Goal: Task Accomplishment & Management: Complete application form

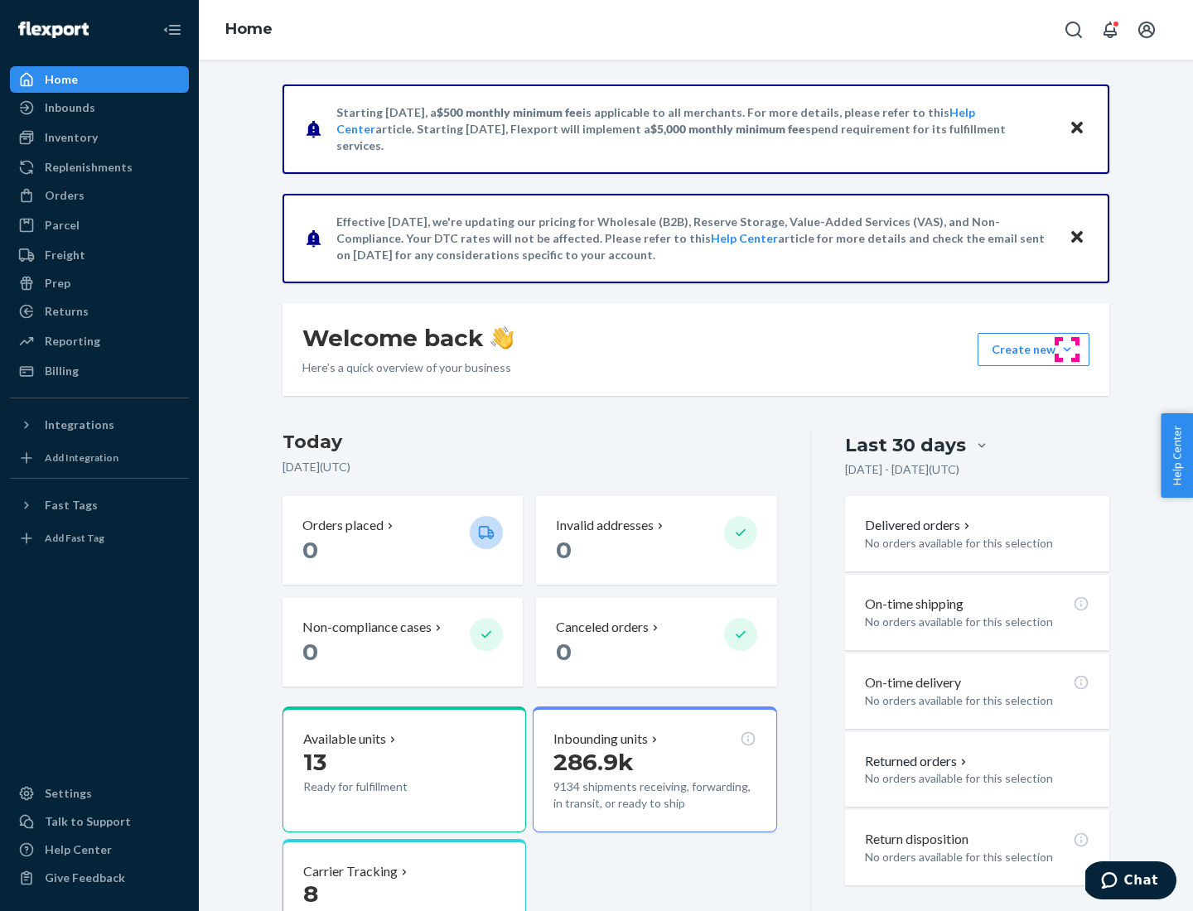
click at [1067, 350] on button "Create new Create new inbound Create new order Create new product" at bounding box center [1034, 349] width 112 height 33
click at [86, 167] on div "Replenishments" at bounding box center [89, 167] width 88 height 17
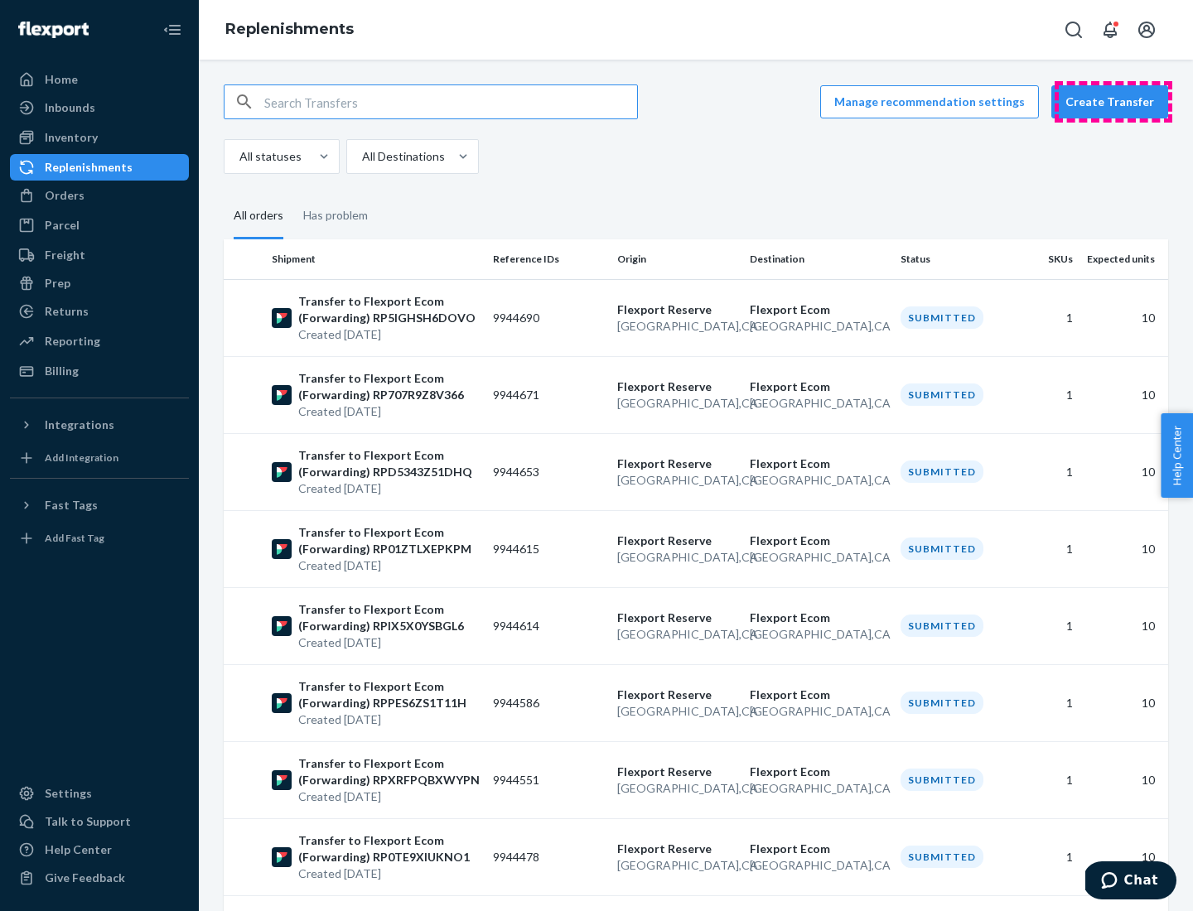
click at [1114, 102] on button "Create Transfer" at bounding box center [1109, 101] width 117 height 33
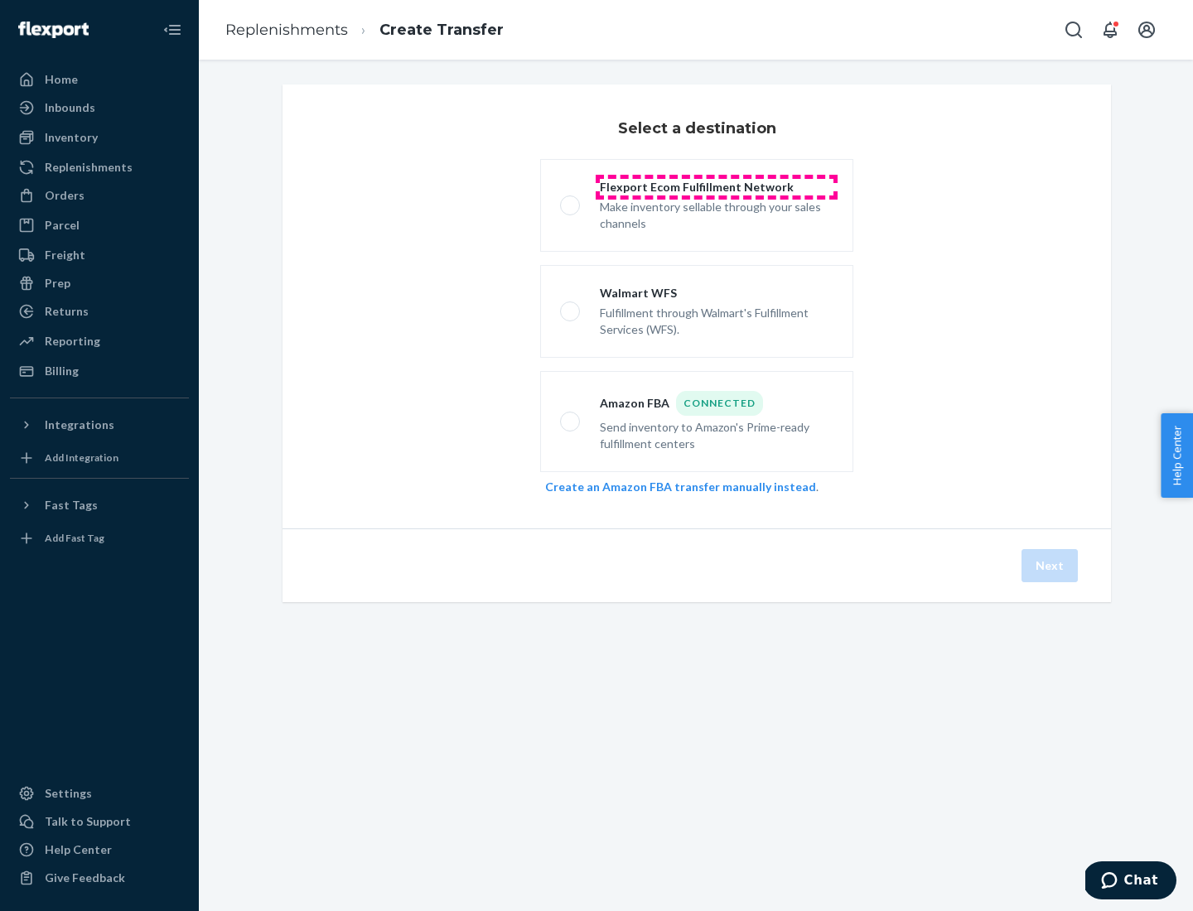
click at [717, 187] on div "Flexport Ecom Fulfillment Network" at bounding box center [717, 187] width 234 height 17
click at [571, 201] on input "Flexport Ecom Fulfillment Network Make inventory sellable through your sales ch…" at bounding box center [565, 206] width 11 height 11
radio input "true"
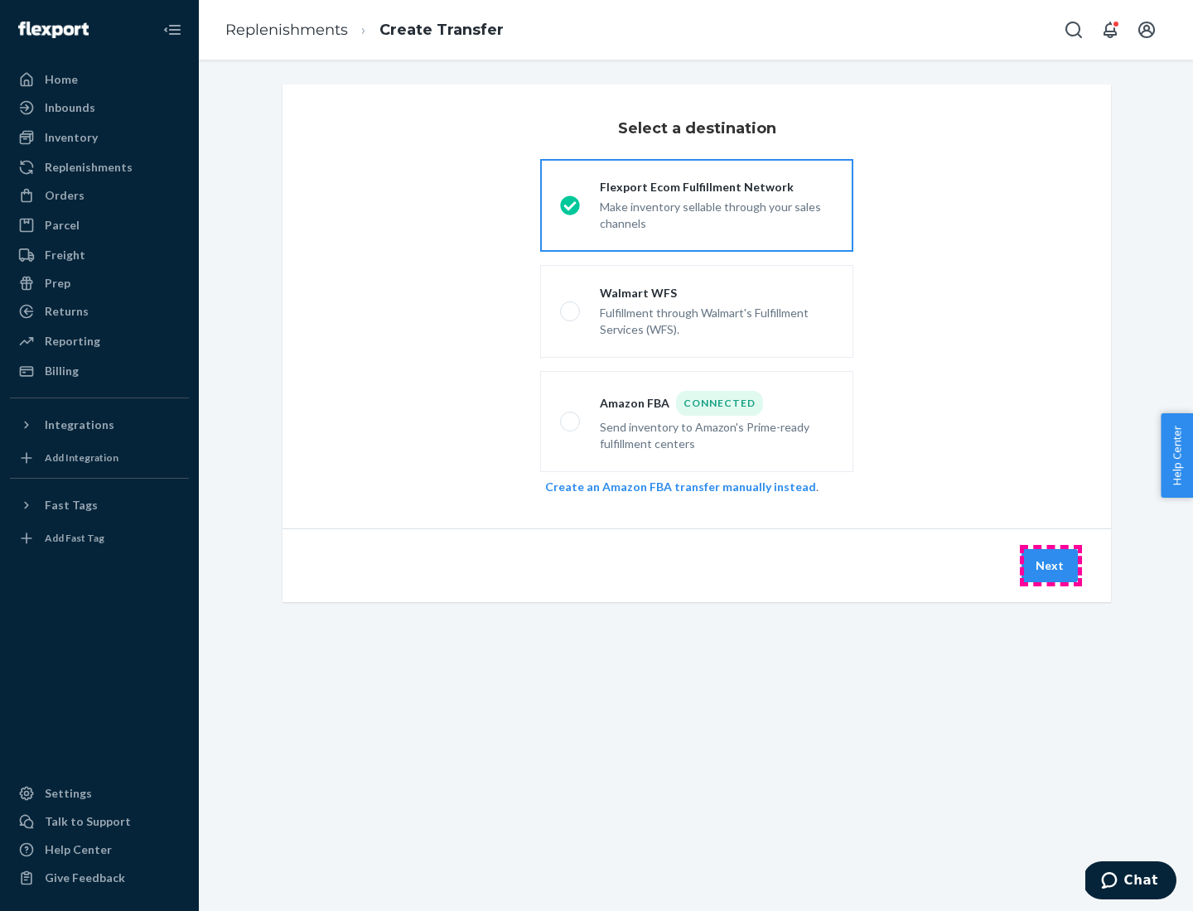
click at [1051, 566] on button "Next" at bounding box center [1050, 565] width 56 height 33
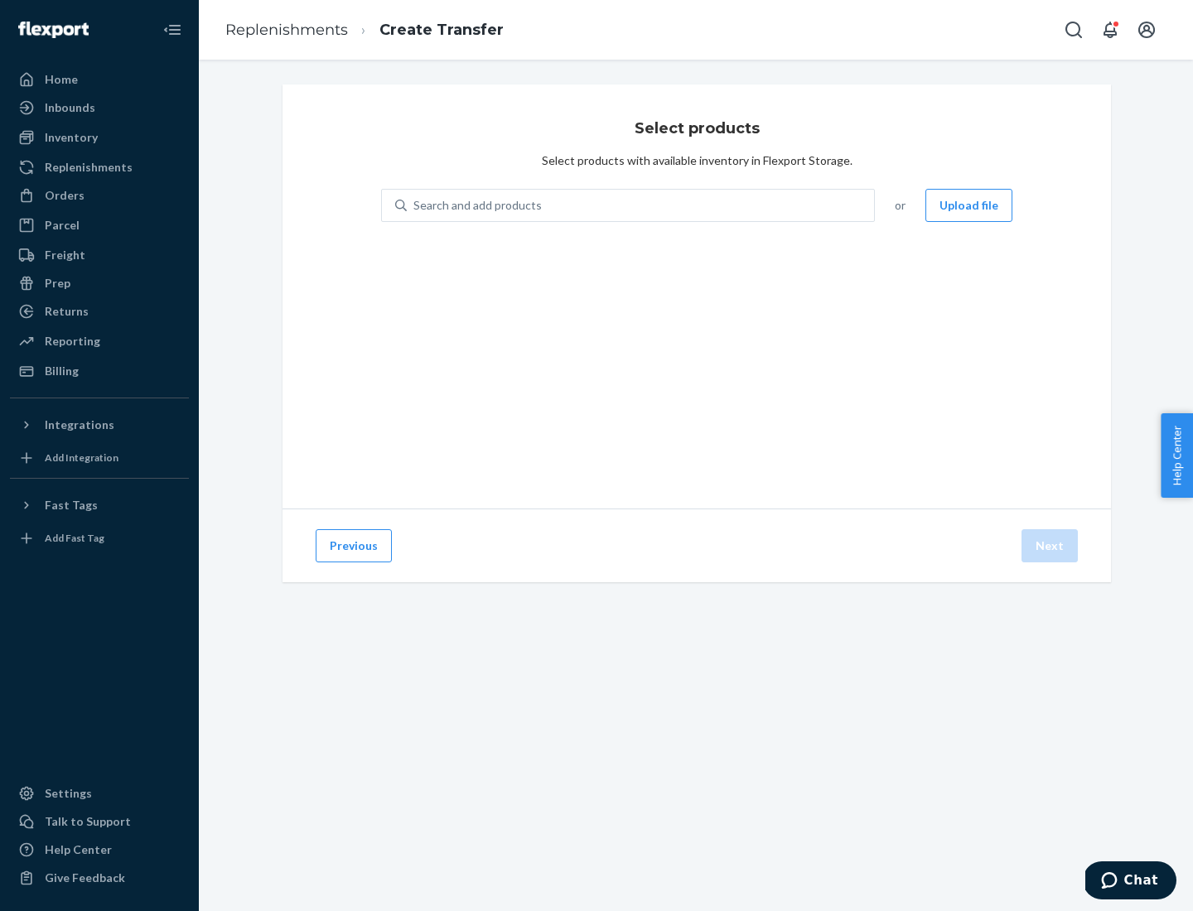
click at [476, 205] on div "Search and add products" at bounding box center [477, 205] width 128 height 17
click at [415, 205] on input "Search and add products" at bounding box center [414, 205] width 2 height 17
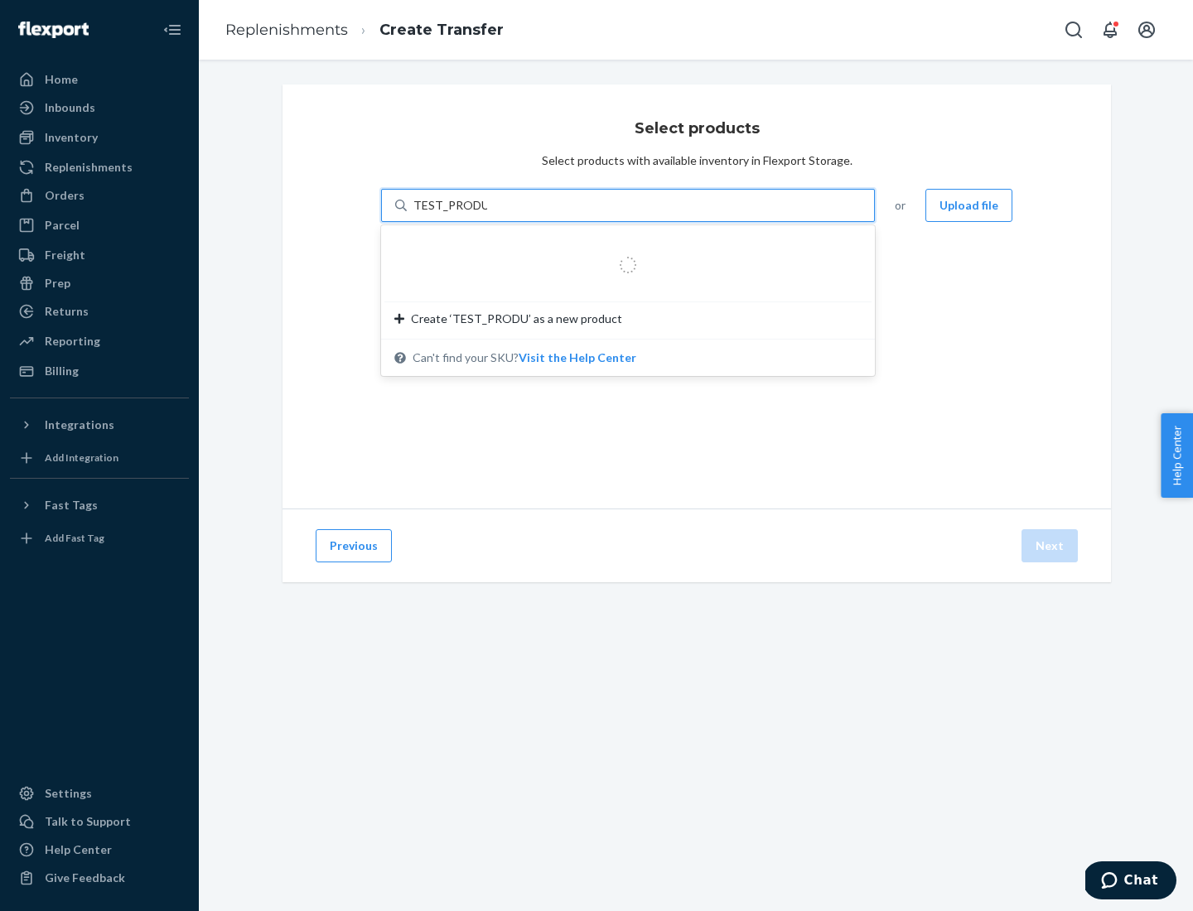
type input "TEST_PRODUCT"
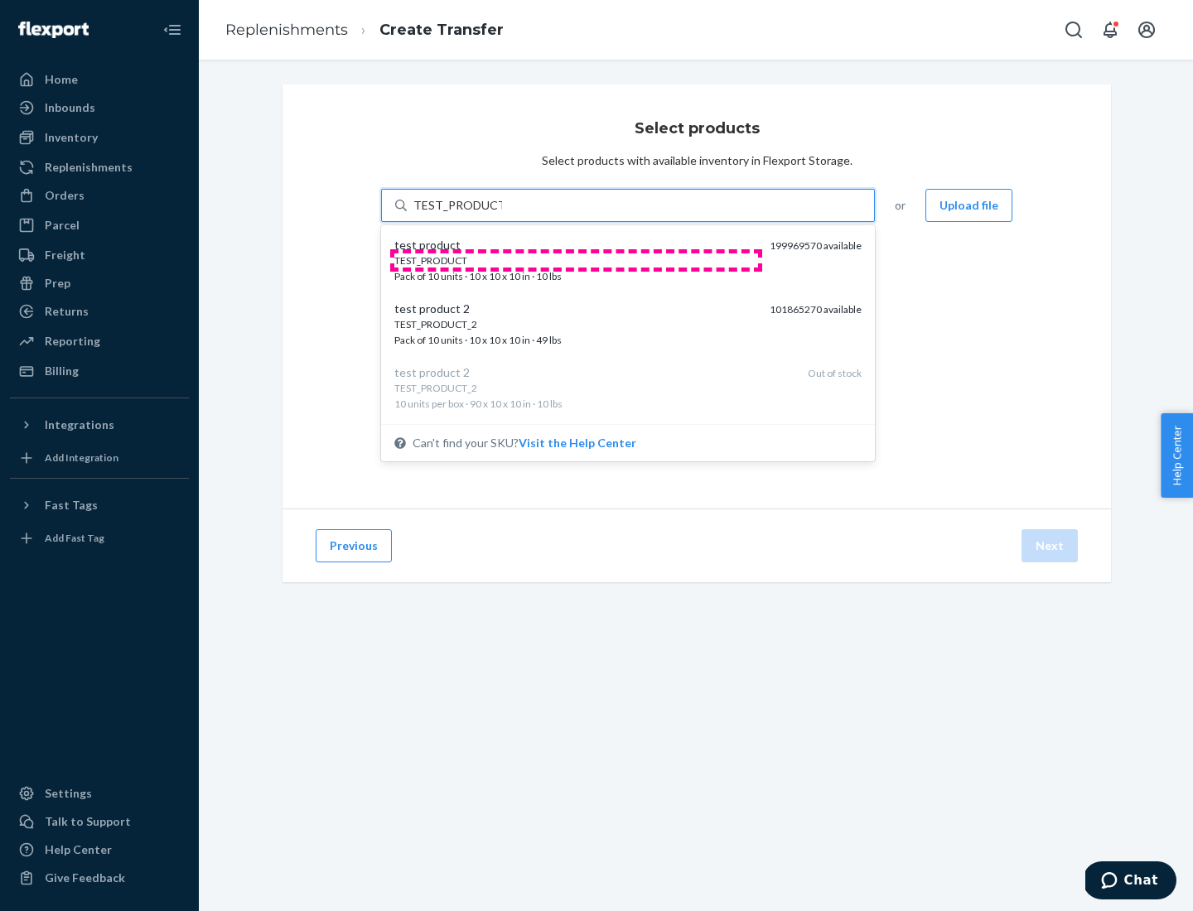
click at [576, 260] on div "TEST_PRODUCT" at bounding box center [575, 261] width 362 height 14
click at [502, 214] on input "TEST_PRODUCT" at bounding box center [457, 205] width 89 height 17
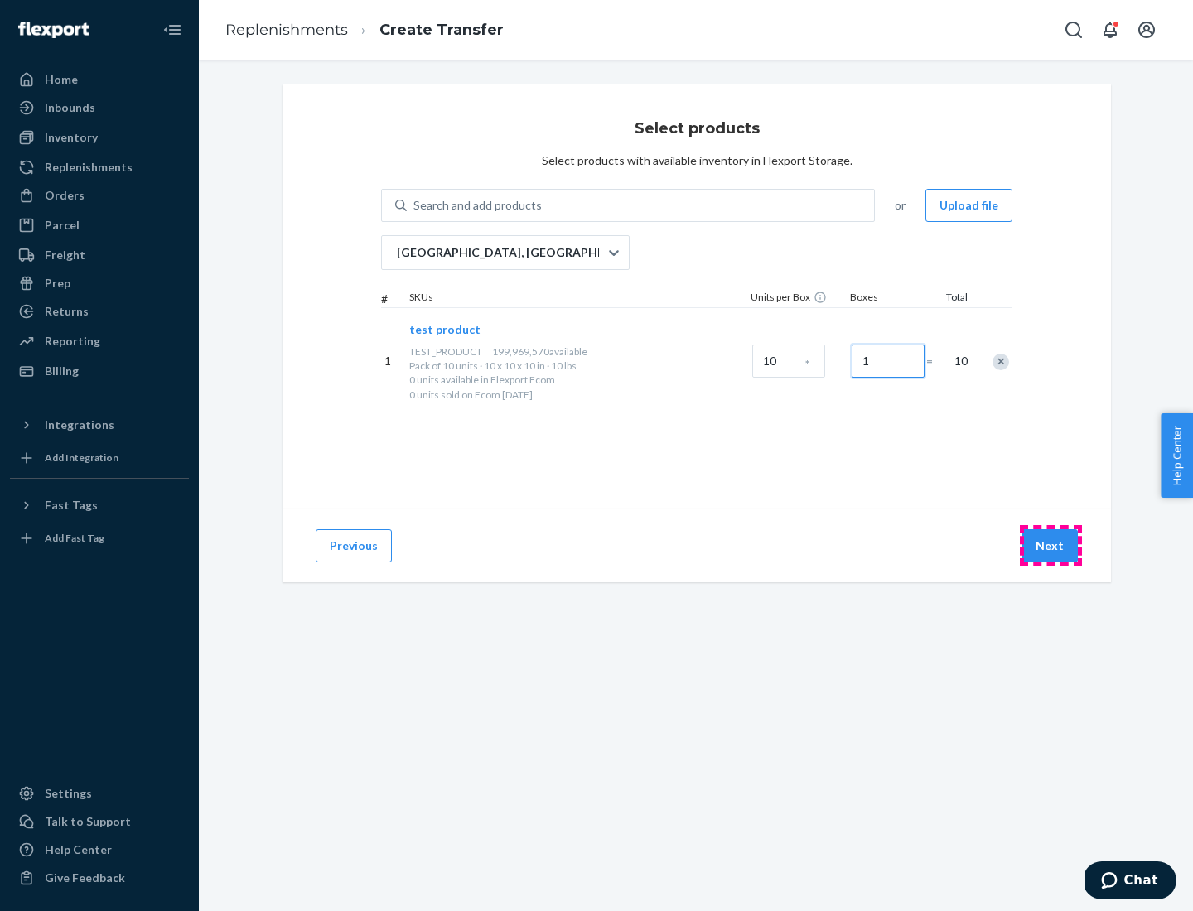
type input "1"
click at [1051, 546] on button "Next" at bounding box center [1050, 545] width 56 height 33
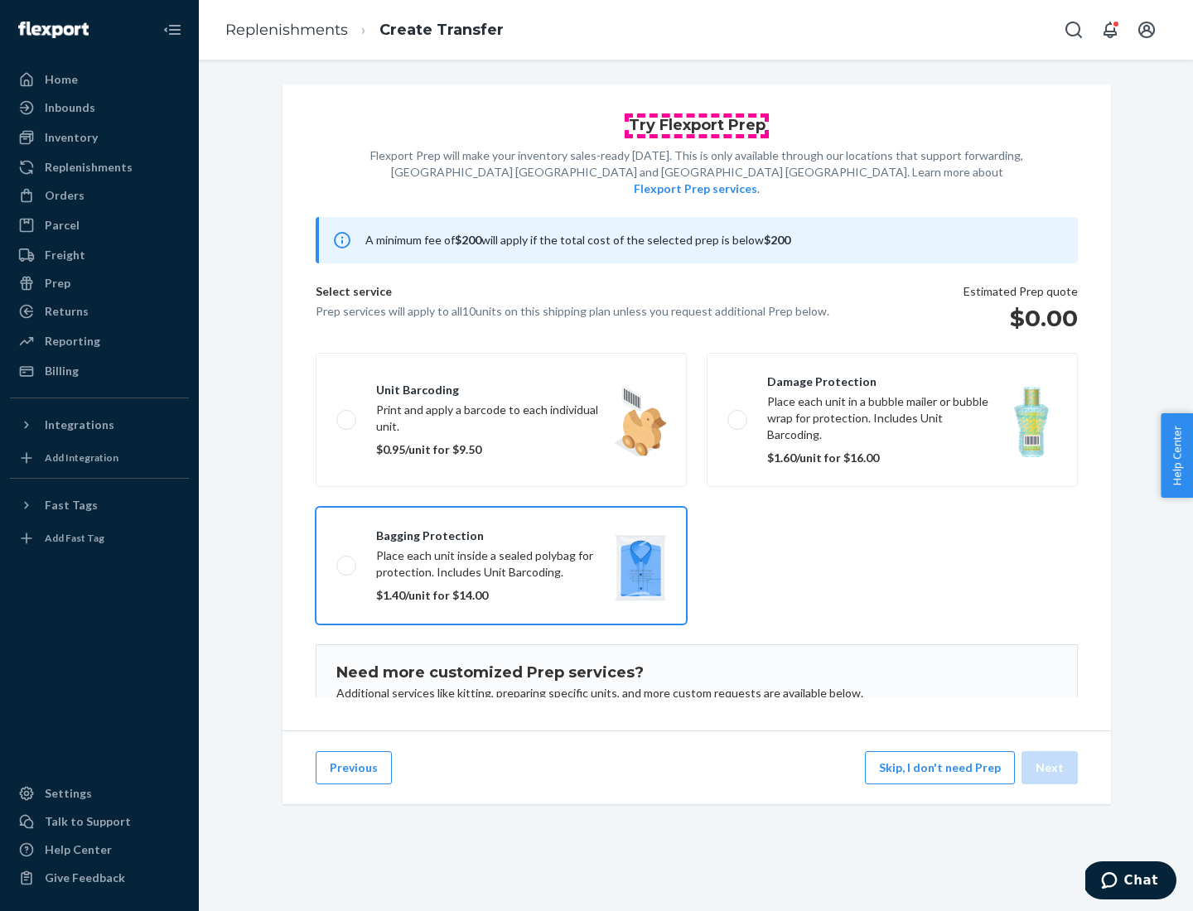
click at [336, 560] on input "Bagging protection Place each unit inside a sealed polybag for protection. Incl…" at bounding box center [341, 565] width 11 height 11
checkbox input "true"
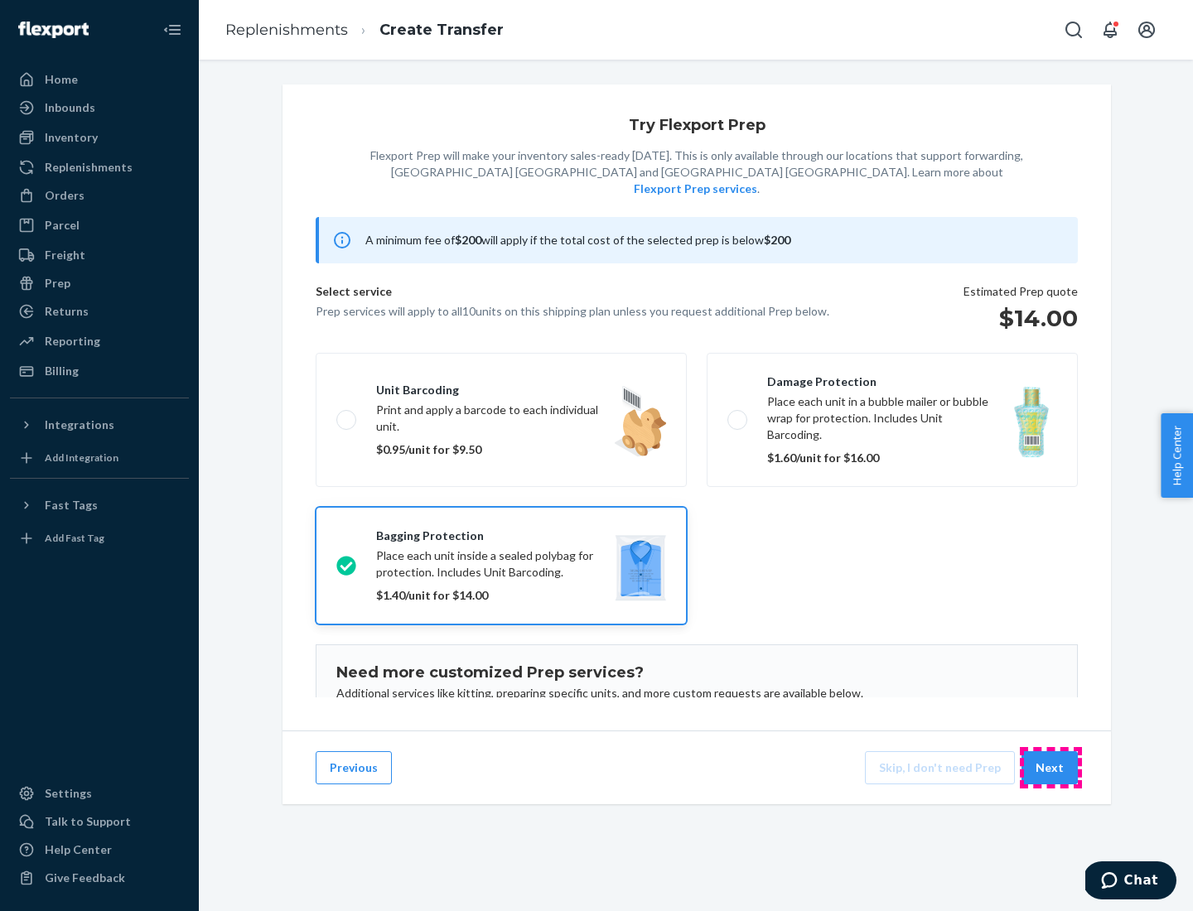
click at [1051, 768] on button "Next" at bounding box center [1050, 768] width 56 height 33
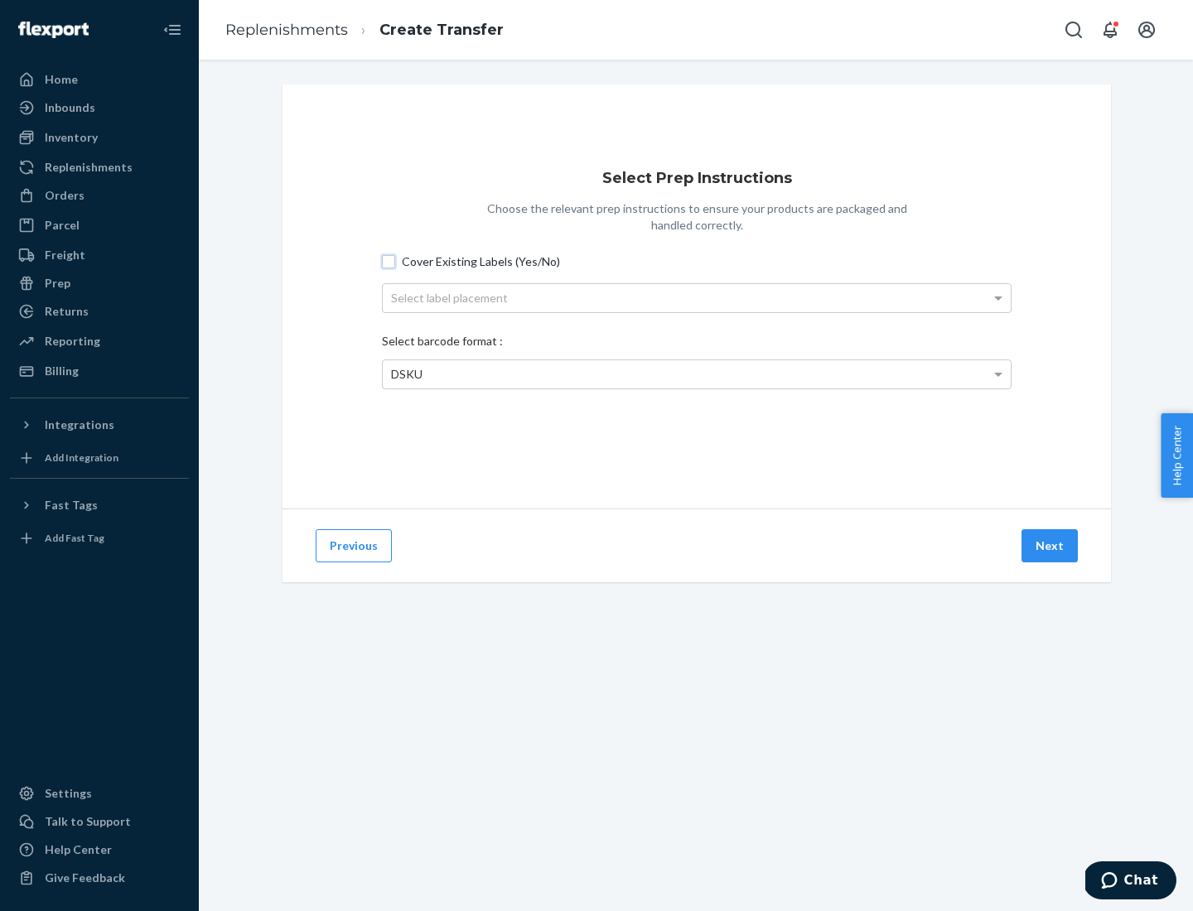
click at [389, 261] on input "Cover Existing Labels (Yes/No)" at bounding box center [388, 261] width 13 height 13
checkbox input "true"
click at [697, 297] on div "Select label placement" at bounding box center [697, 298] width 628 height 28
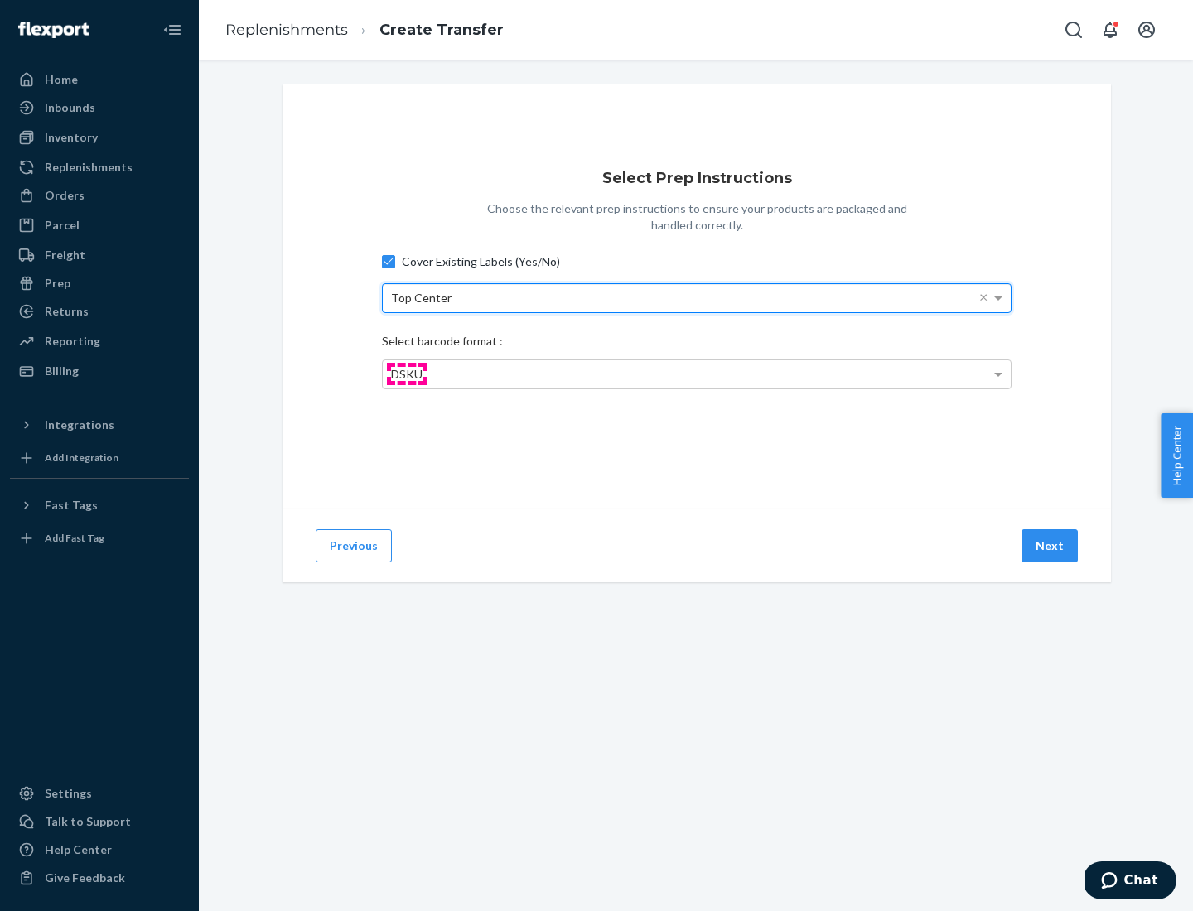
click at [406, 374] on span "DSKU" at bounding box center [406, 374] width 31 height 14
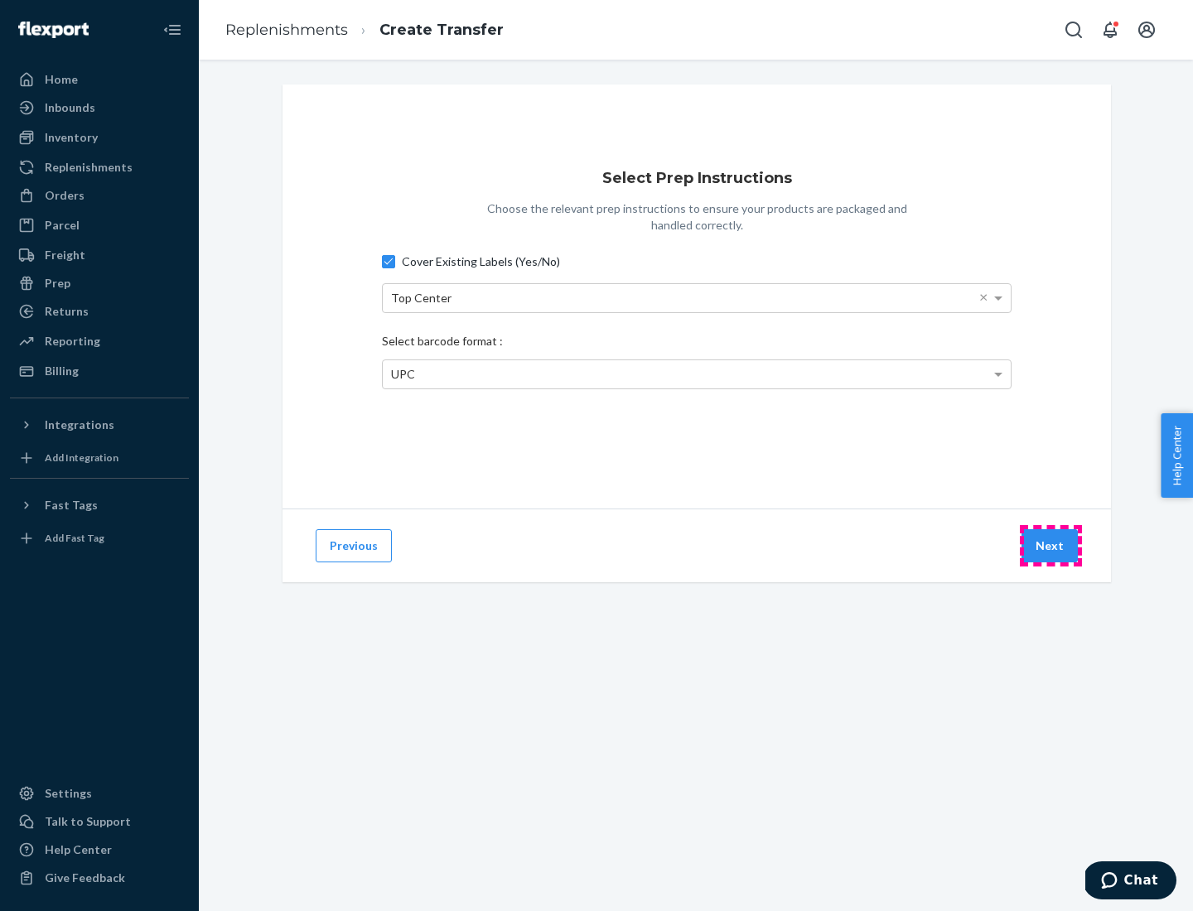
click at [1051, 546] on button "Next" at bounding box center [1050, 545] width 56 height 33
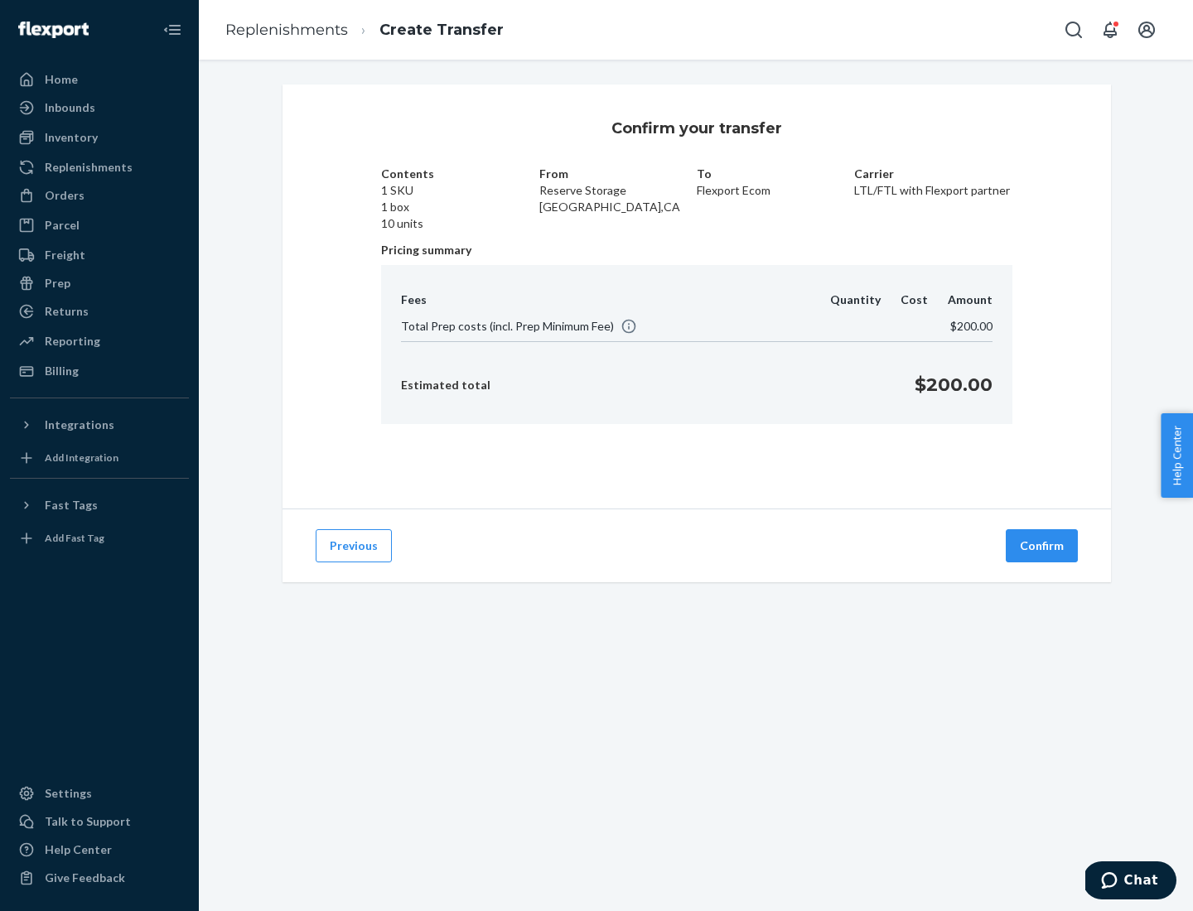
click at [1042, 546] on button "Confirm" at bounding box center [1042, 545] width 72 height 33
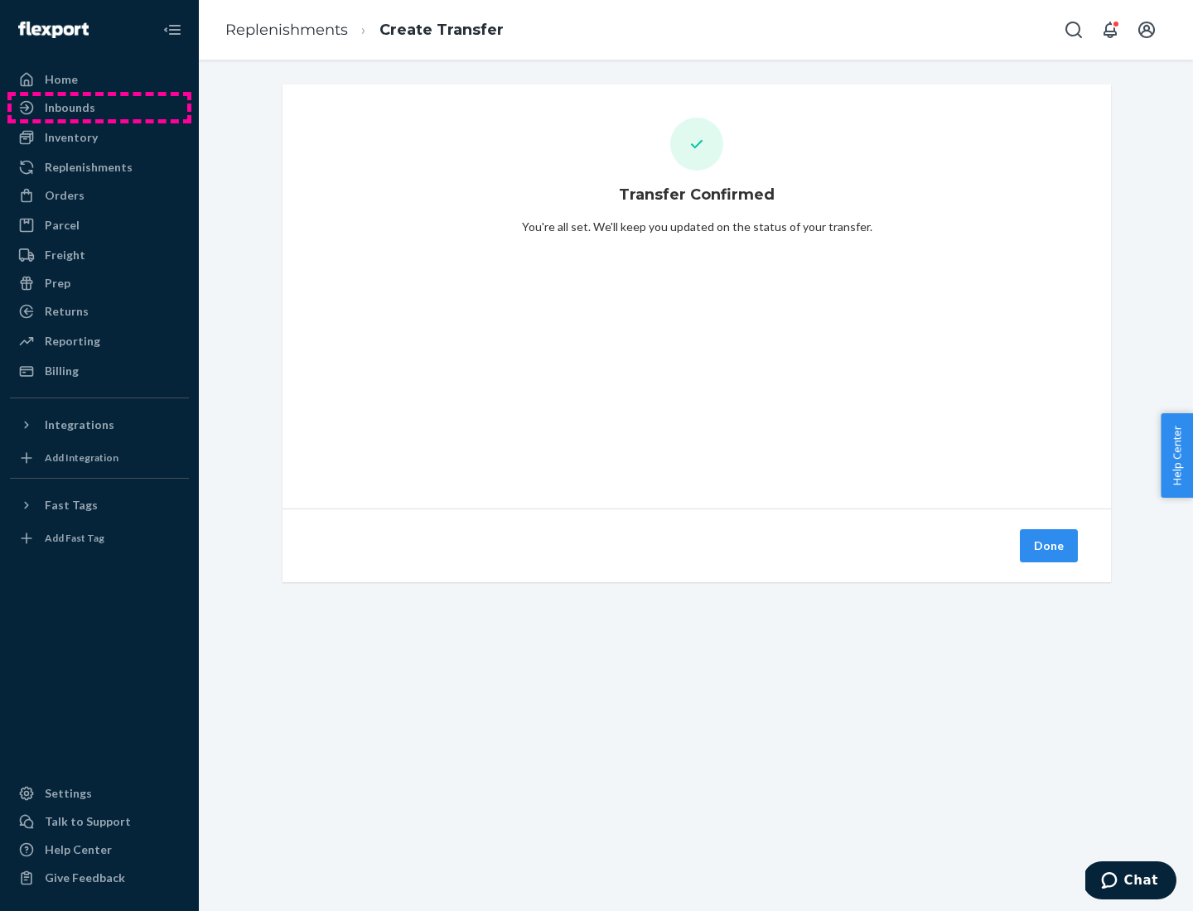
click at [99, 108] on div "Inbounds" at bounding box center [100, 107] width 176 height 23
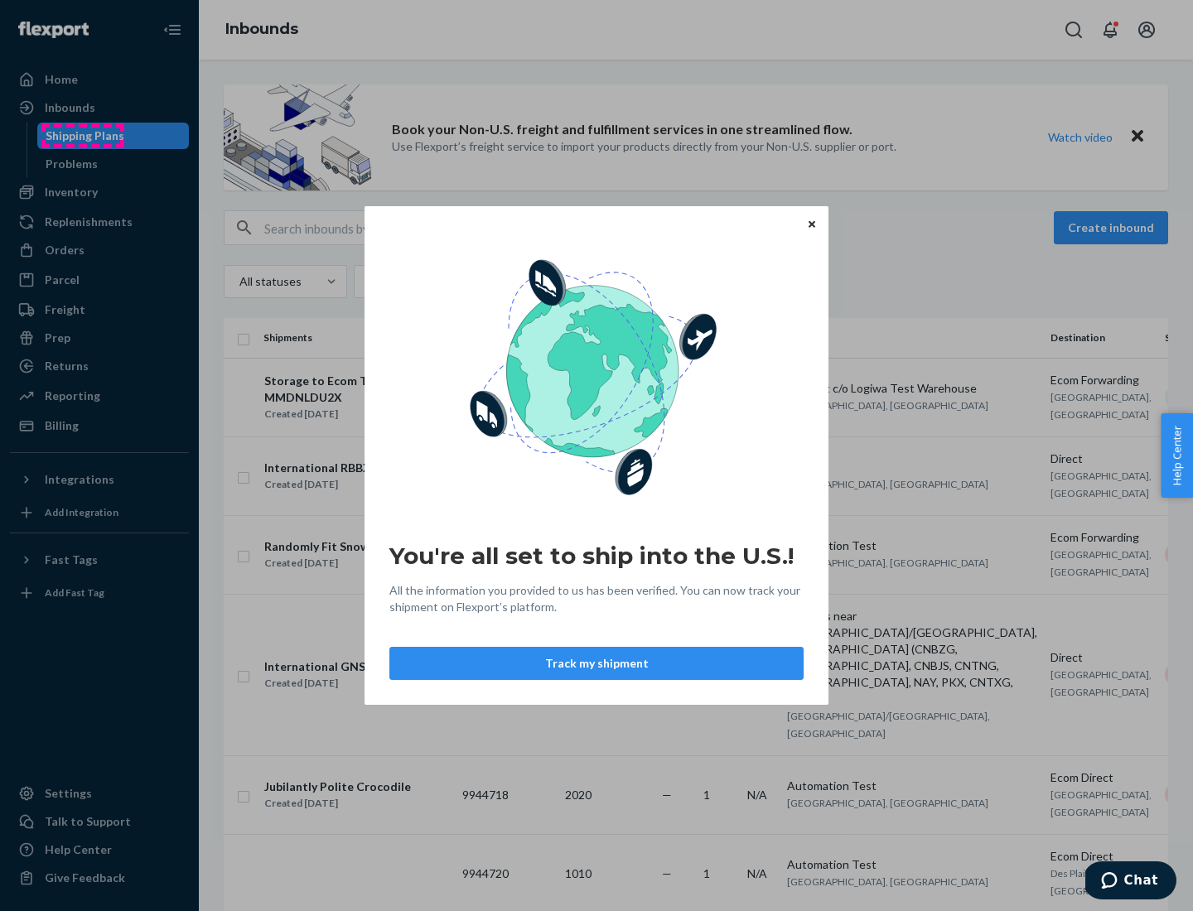
click at [82, 136] on div "You're all set to ship into the U.S.! All the information you provided to us ha…" at bounding box center [596, 455] width 1193 height 911
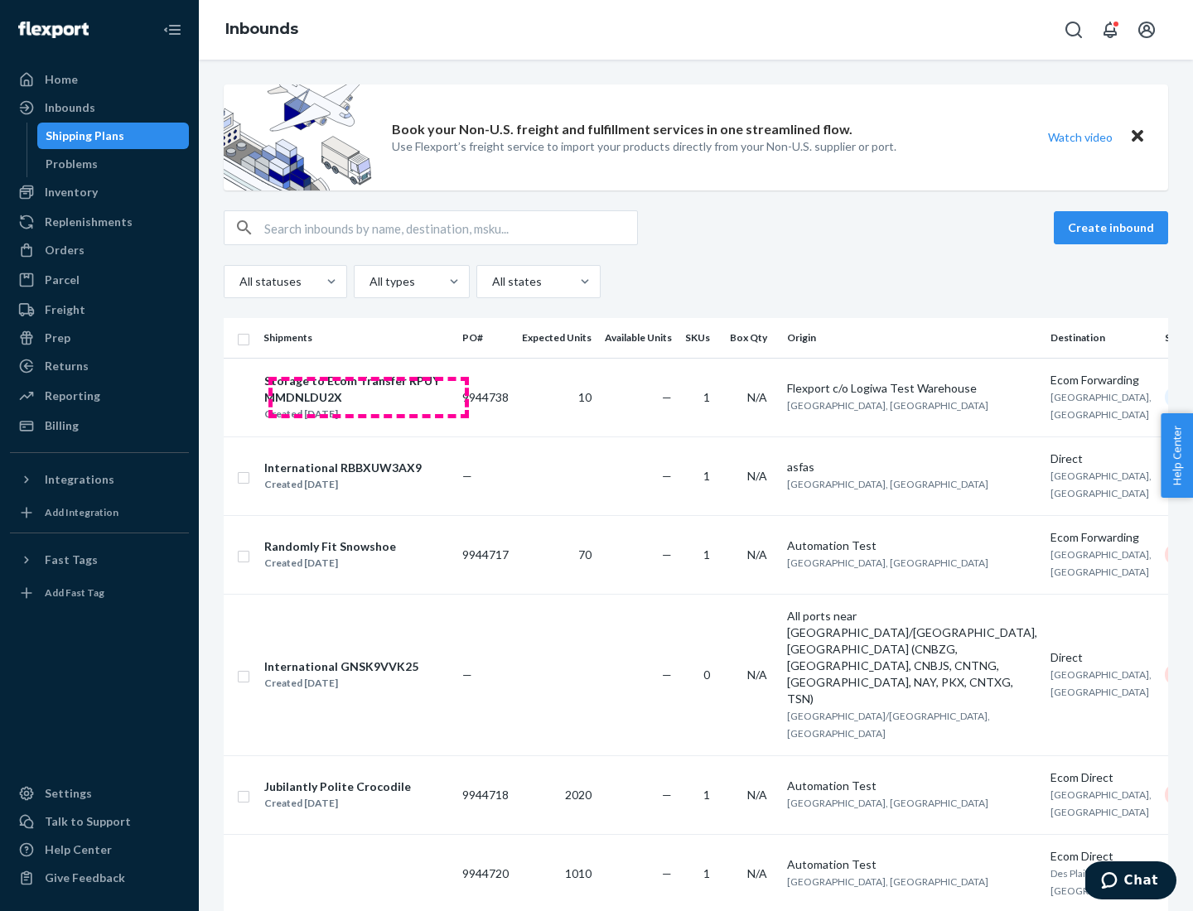
click at [368, 397] on div "Storage to Ecom Transfer RPUYMMDNLDU2X" at bounding box center [356, 389] width 184 height 33
